Goal: Communication & Community: Answer question/provide support

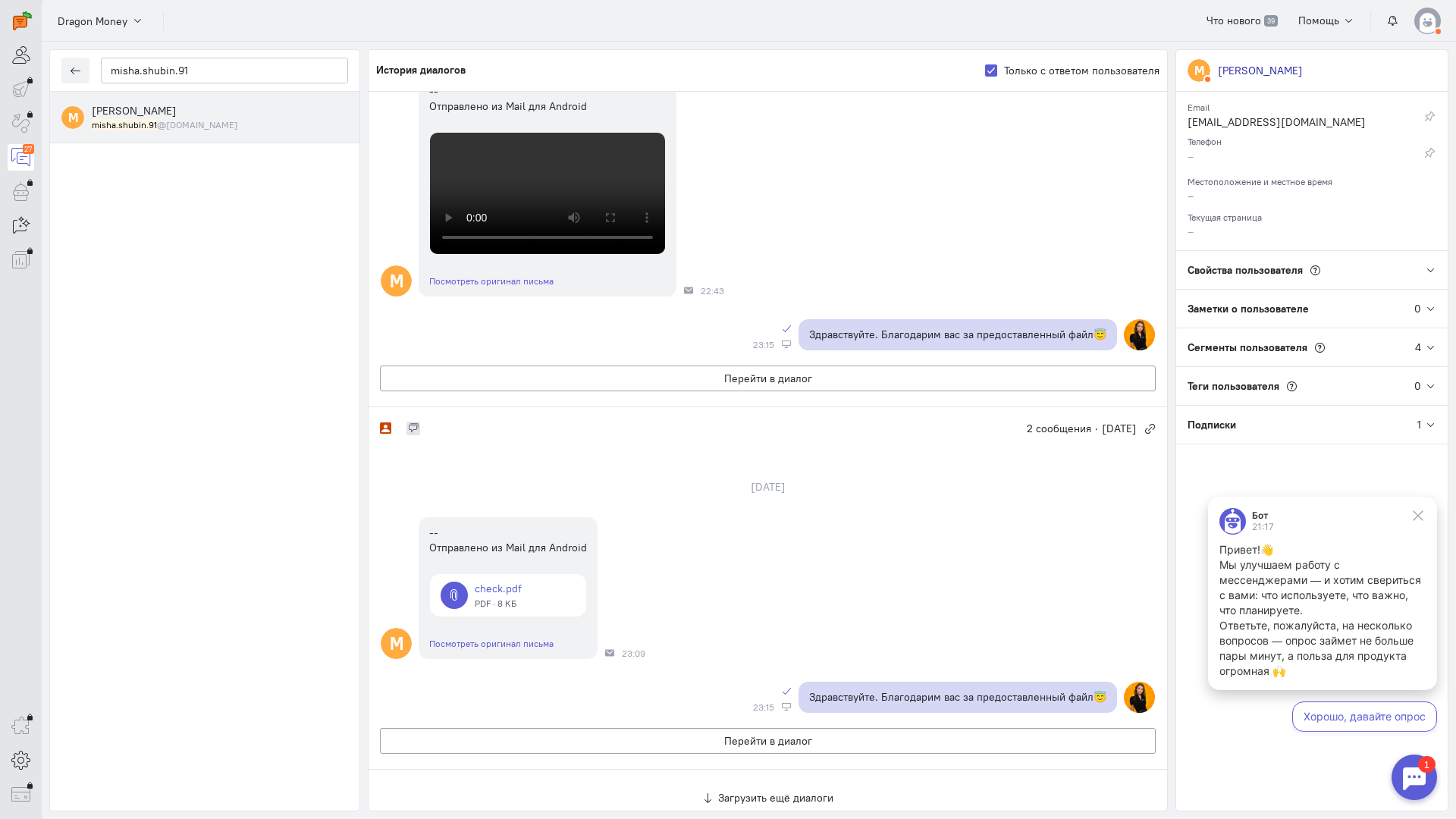
scroll to position [443, 0]
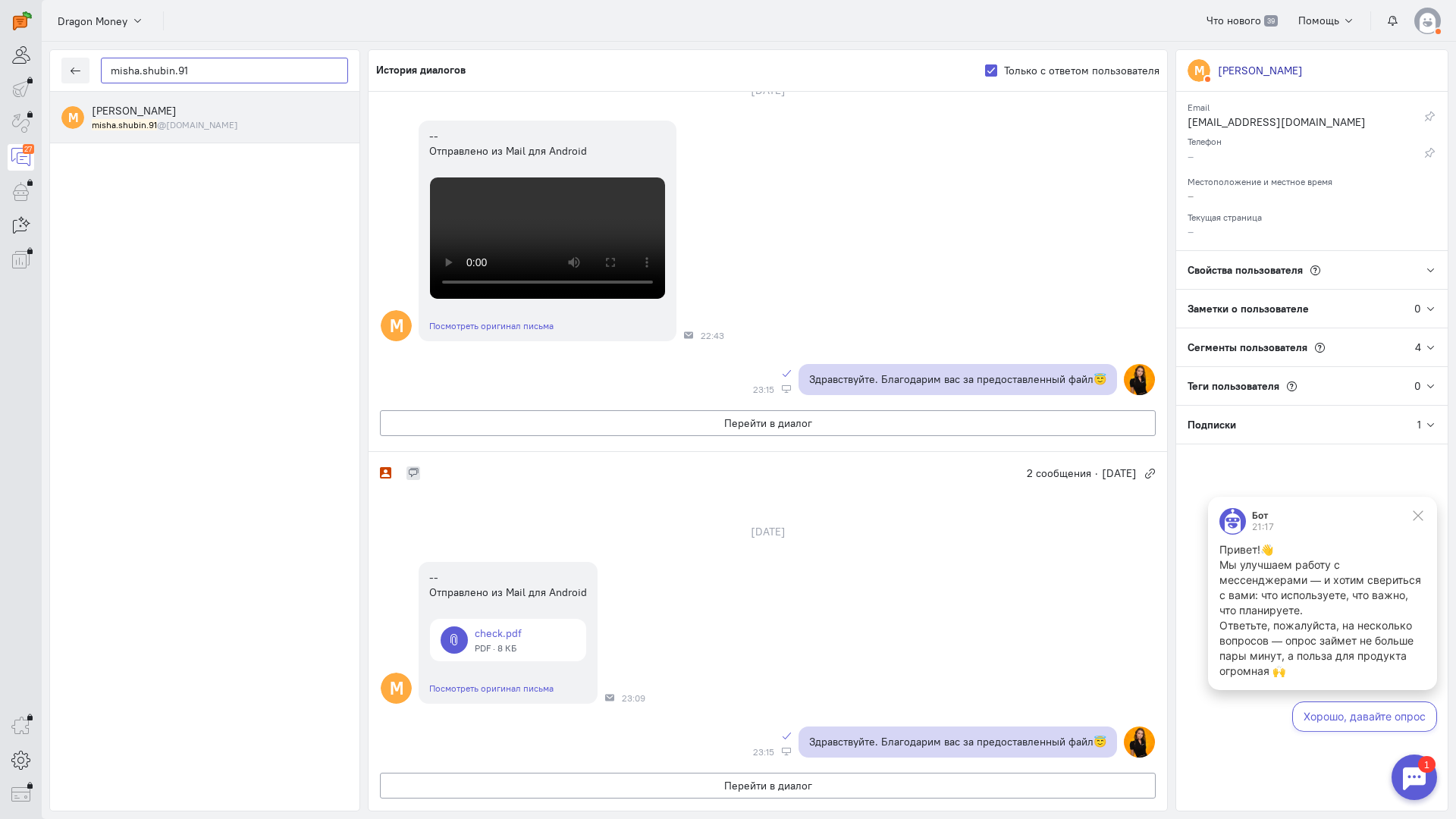
drag, startPoint x: 220, startPoint y: 74, endPoint x: 0, endPoint y: 73, distance: 220.0
click at [0, 73] on div "operator conversation-V1122-10000-3month 27" at bounding box center [728, 410] width 1456 height 819
paste input "ilnarziganshin@"
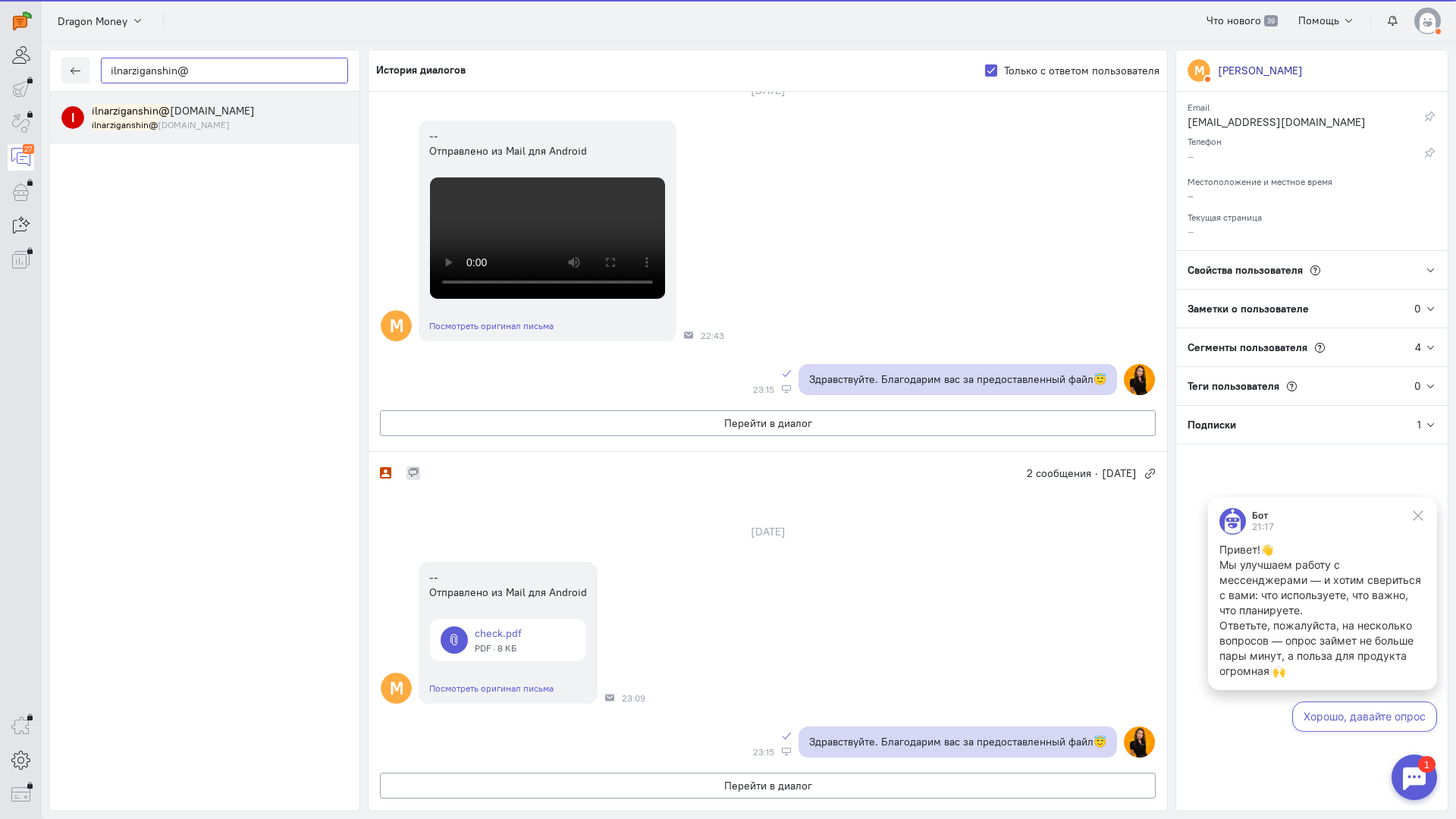
type input "ilnarziganshin@"
click at [156, 118] on div "ilnarziganshin@ [DOMAIN_NAME] ilnarziganshin@ [DOMAIN_NAME]" at bounding box center [220, 116] width 257 height 28
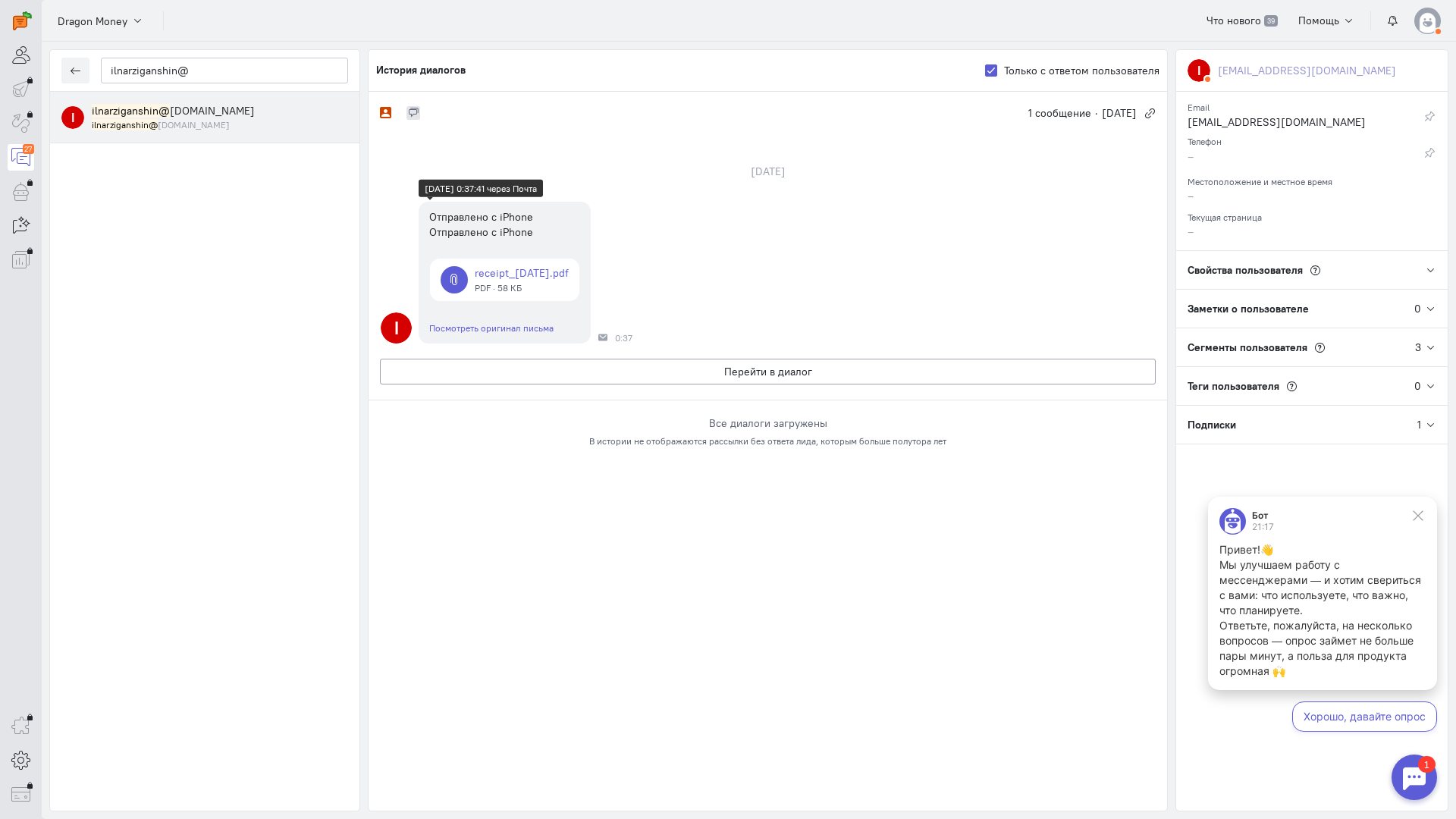
click at [488, 272] on link at bounding box center [504, 280] width 149 height 43
click at [636, 373] on button "Перейти в диалог" at bounding box center [768, 371] width 776 height 26
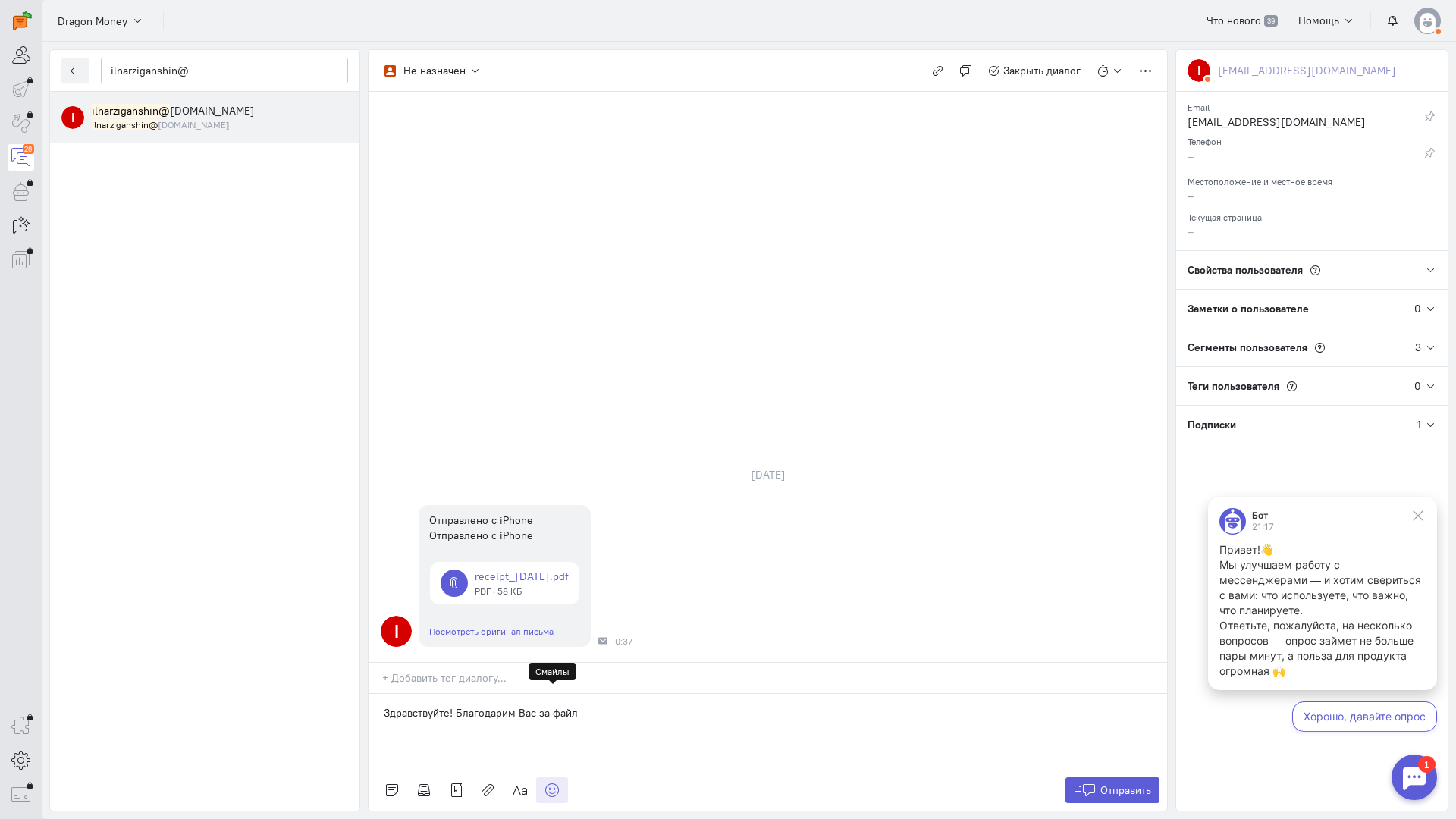
click at [553, 783] on icon at bounding box center [551, 790] width 15 height 15
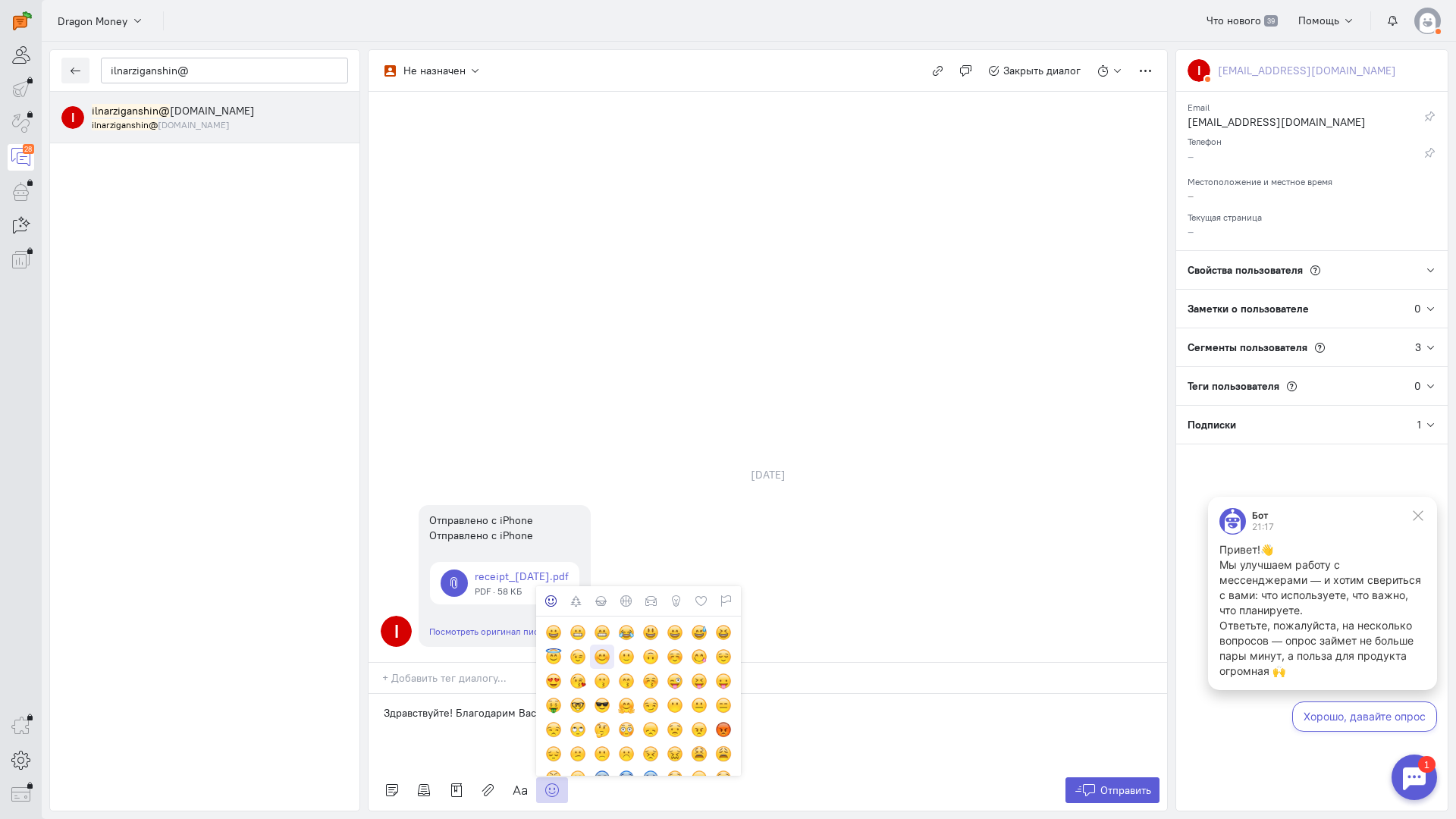
click at [600, 648] on div at bounding box center [602, 656] width 17 height 17
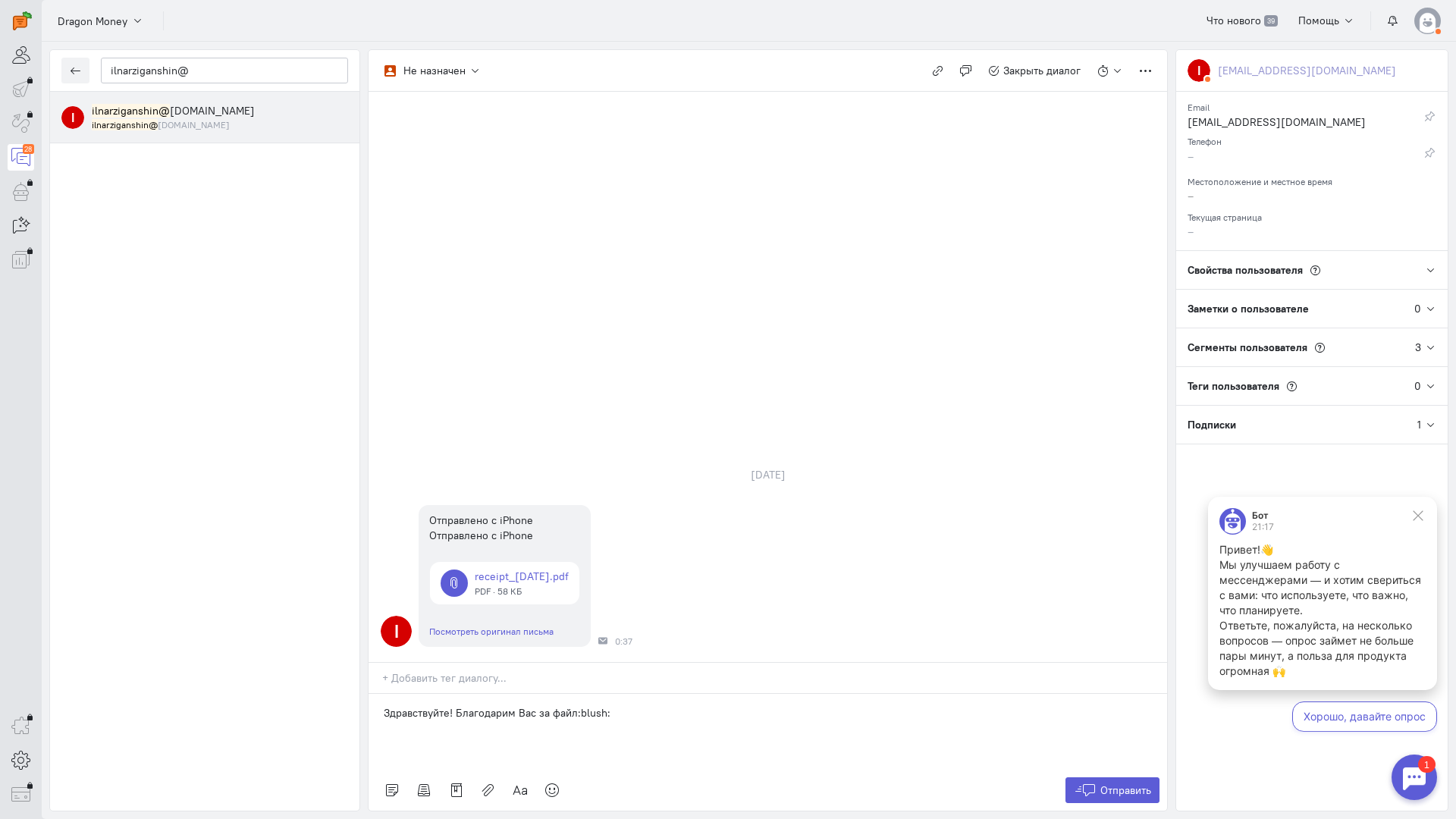
click at [835, 694] on div "Здравствуйте! Благодарим Вас за файл:blush:" at bounding box center [767, 731] width 798 height 76
click at [1103, 783] on span "Отправить" at bounding box center [1125, 789] width 51 height 13
